Goal: Transaction & Acquisition: Purchase product/service

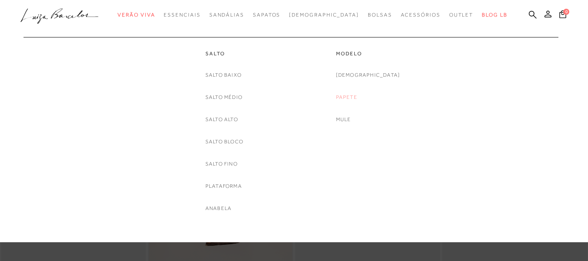
click at [357, 97] on link "Papete" at bounding box center [346, 97] width 21 height 9
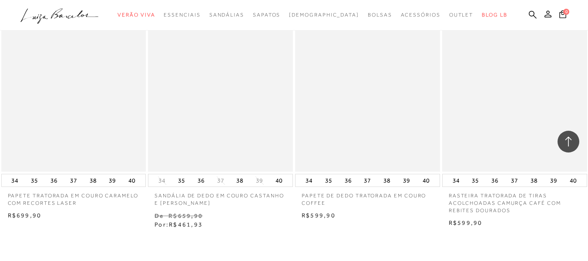
scroll to position [1697, 0]
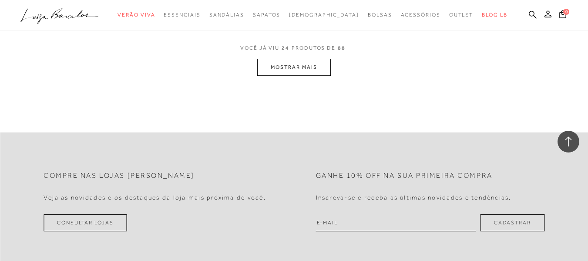
click at [281, 72] on button "MOSTRAR MAIS" at bounding box center [293, 67] width 73 height 17
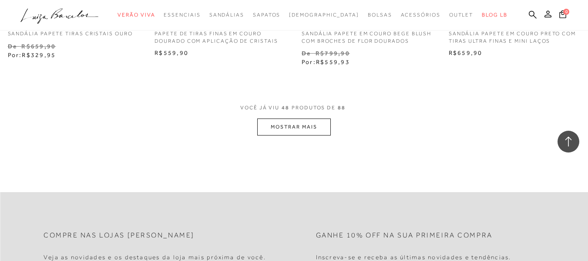
scroll to position [3306, 0]
click at [301, 119] on button "MOSTRAR MAIS" at bounding box center [293, 125] width 73 height 17
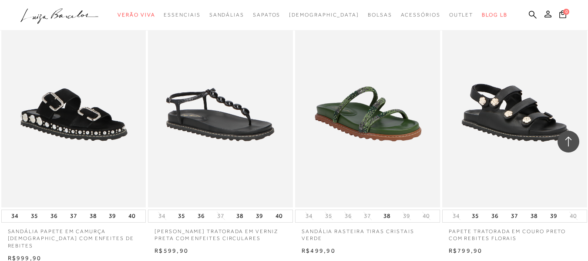
scroll to position [5003, 0]
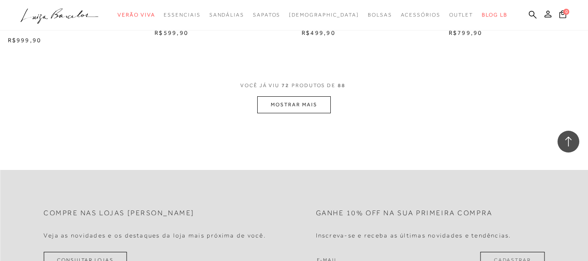
click at [317, 96] on button "MOSTRAR MAIS" at bounding box center [293, 104] width 73 height 17
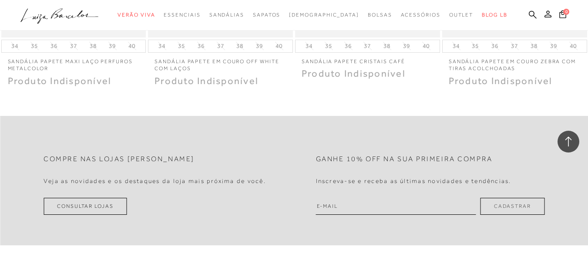
scroll to position [6091, 0]
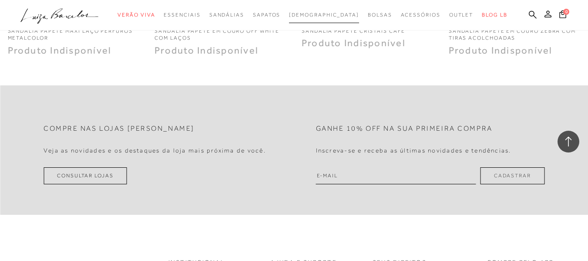
click at [335, 20] on link "[DEMOGRAPHIC_DATA]" at bounding box center [324, 15] width 70 height 16
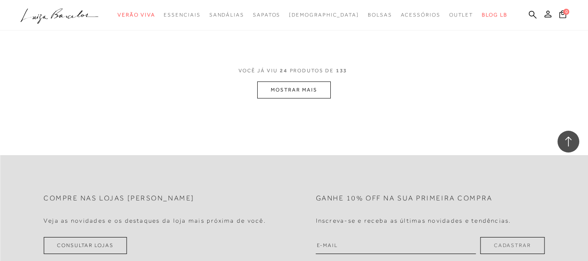
scroll to position [1697, 0]
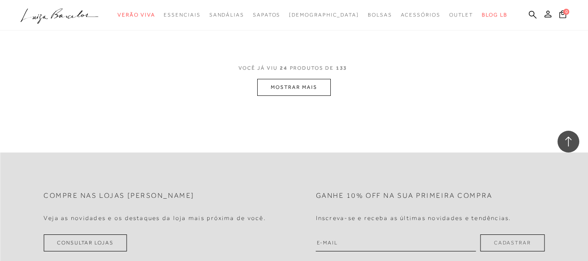
scroll to position [1913, 0]
